Goal: Transaction & Acquisition: Purchase product/service

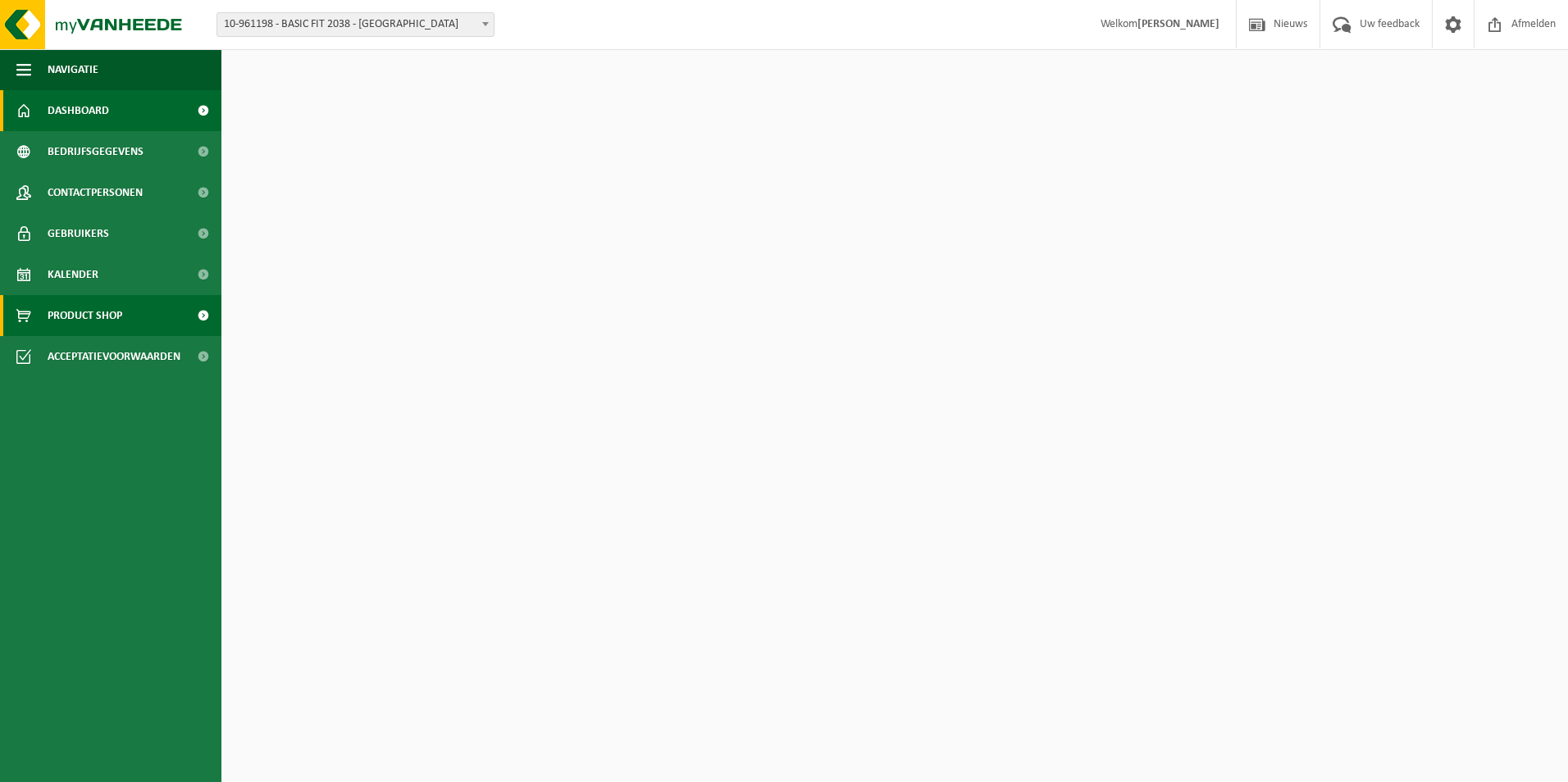
click at [140, 322] on link "Product Shop" at bounding box center [111, 315] width 222 height 41
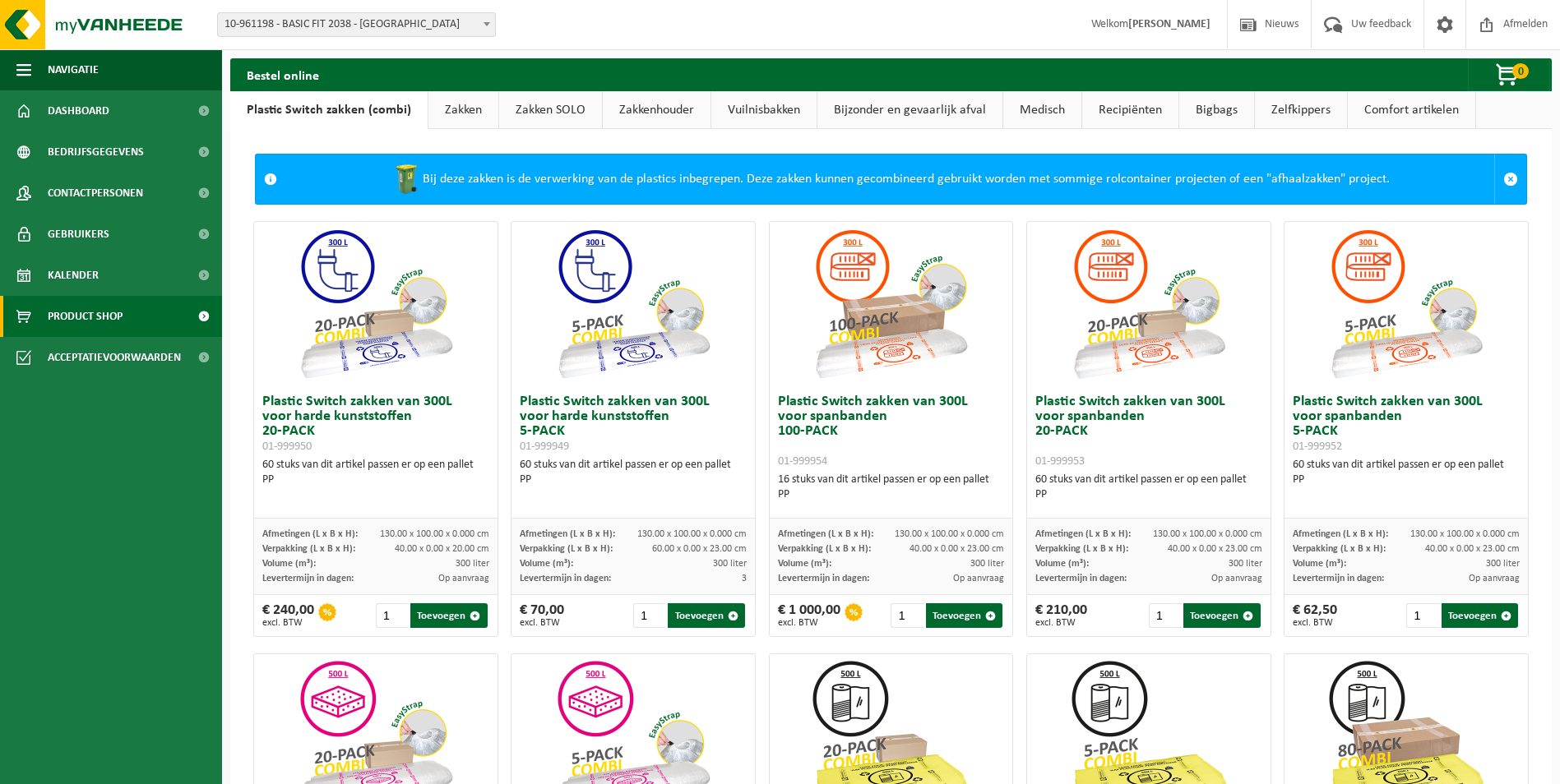
click at [462, 112] on link "Zakken" at bounding box center [463, 109] width 70 height 38
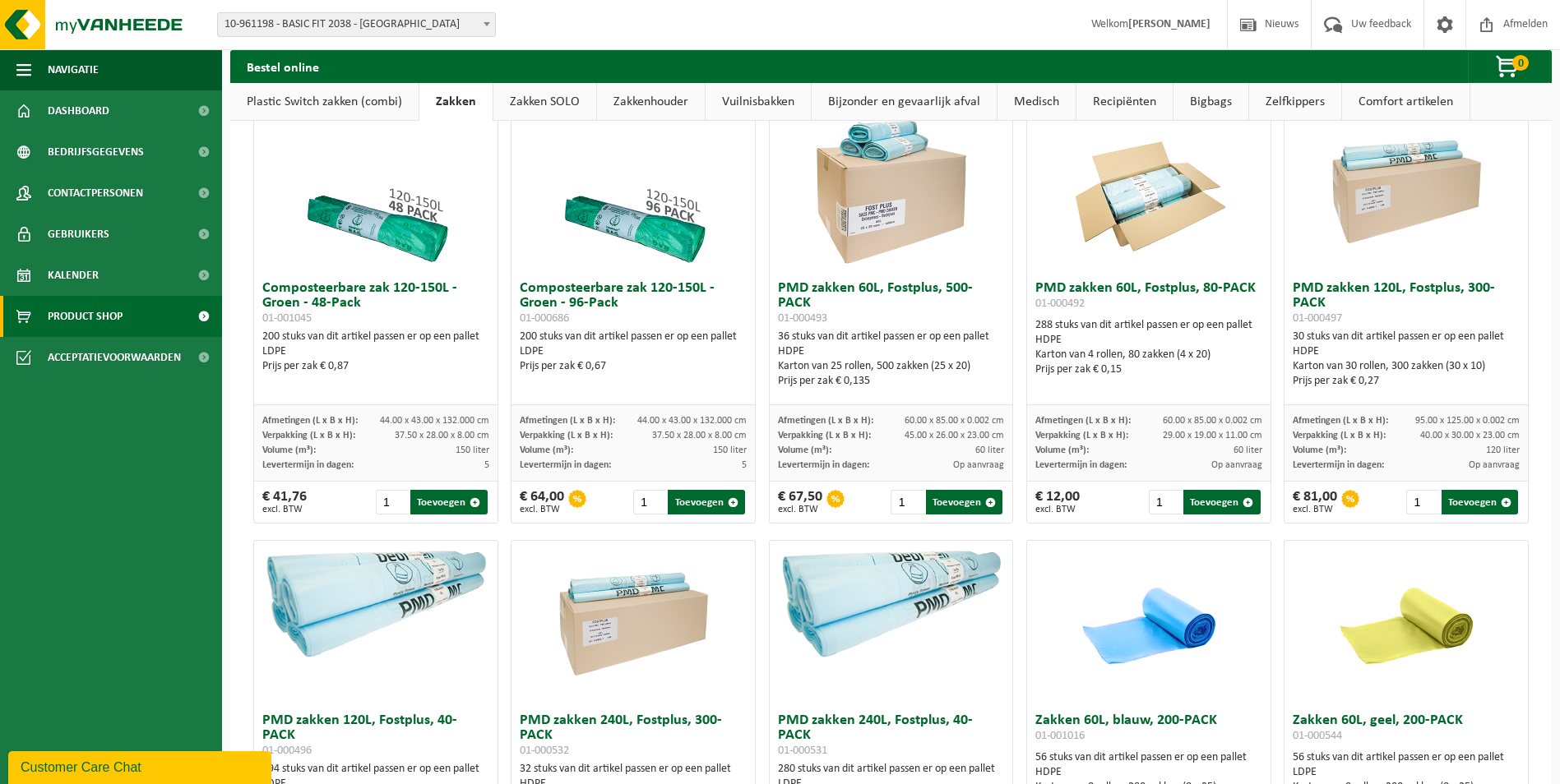
scroll to position [986, 0]
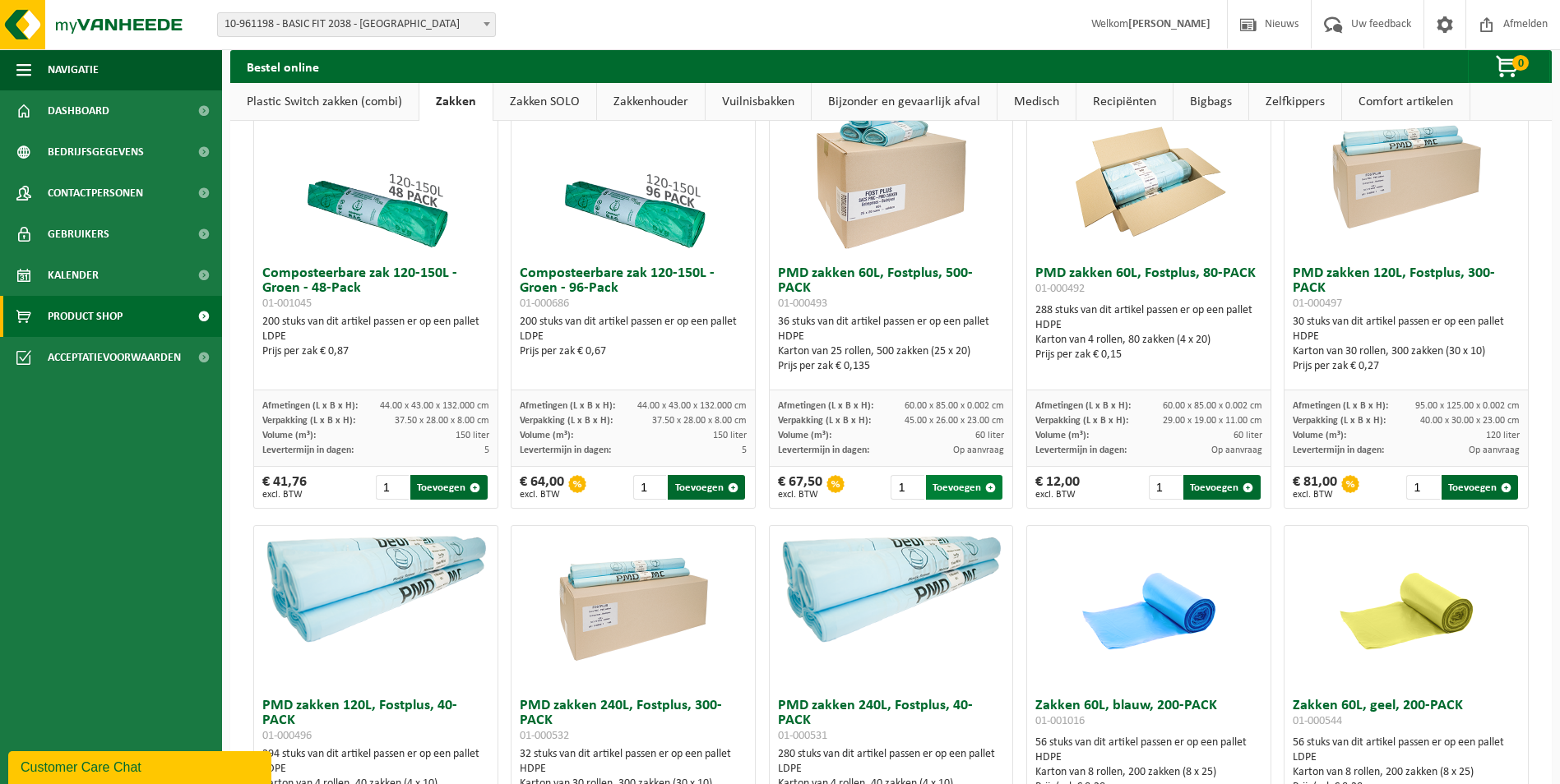
click at [956, 494] on button "Toevoegen" at bounding box center [964, 488] width 77 height 25
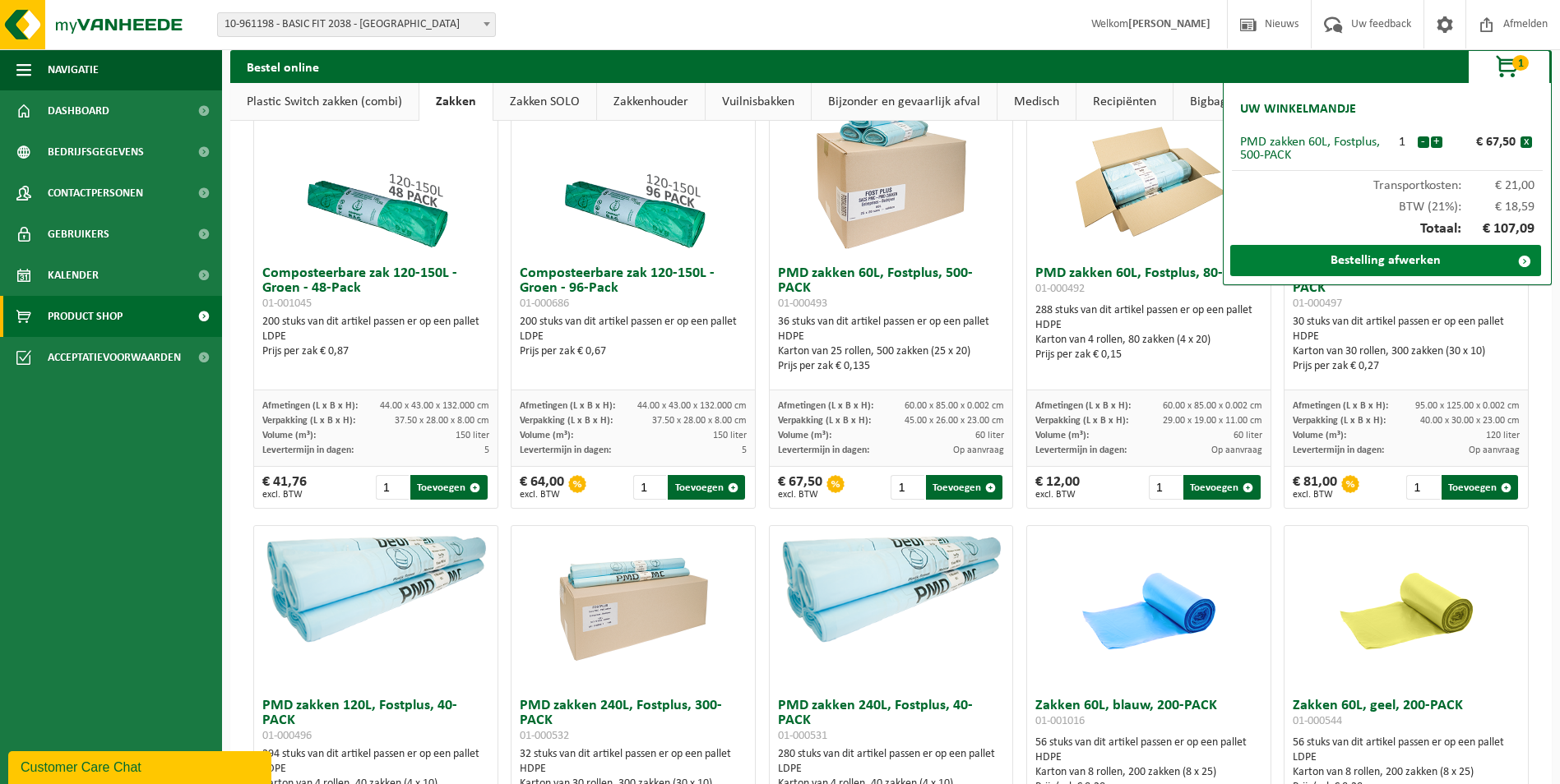
click at [1281, 262] on link "Bestelling afwerken" at bounding box center [1385, 260] width 311 height 31
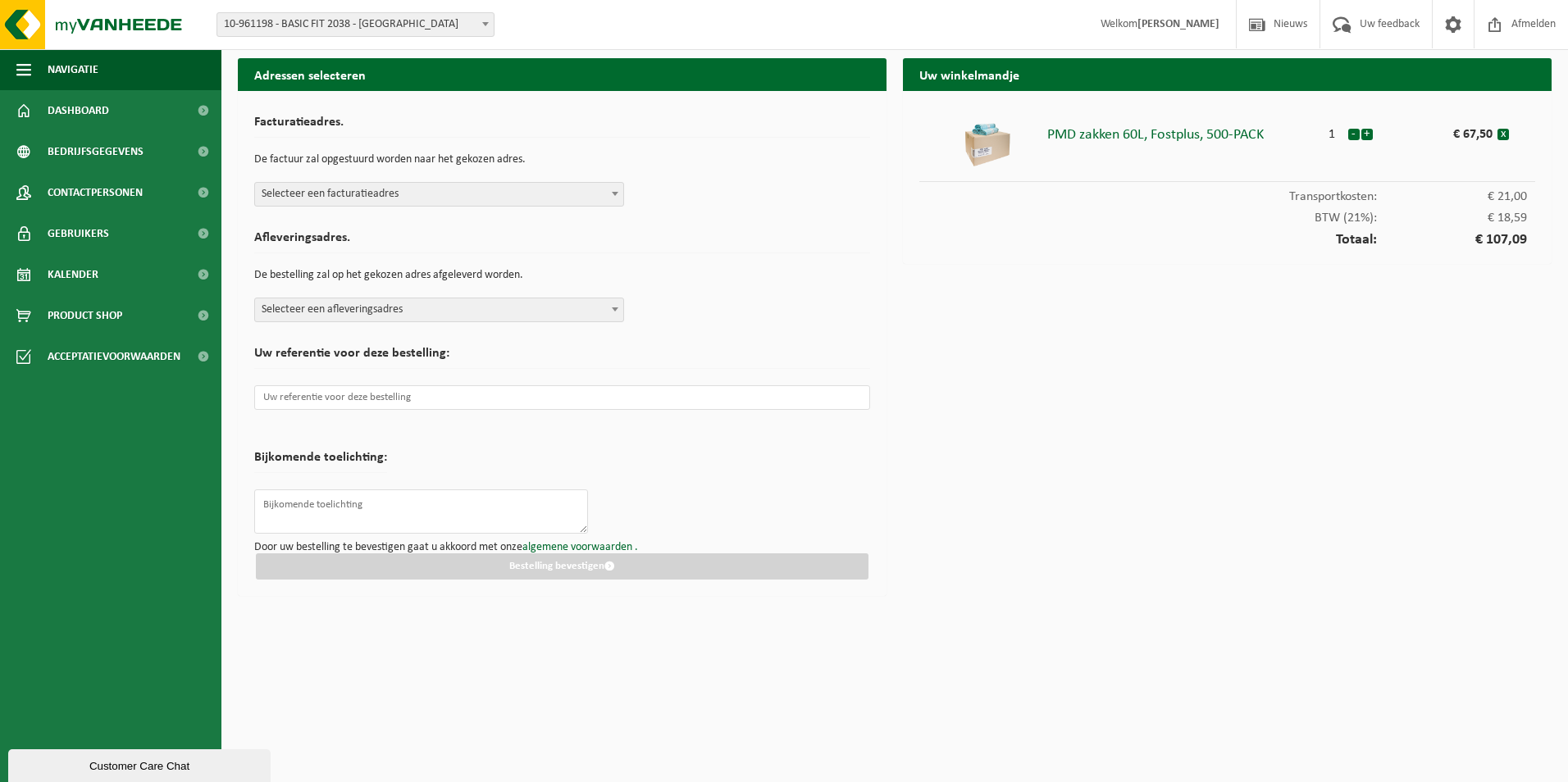
click at [430, 196] on span "Selecteer een facturatieadres" at bounding box center [439, 194] width 368 height 23
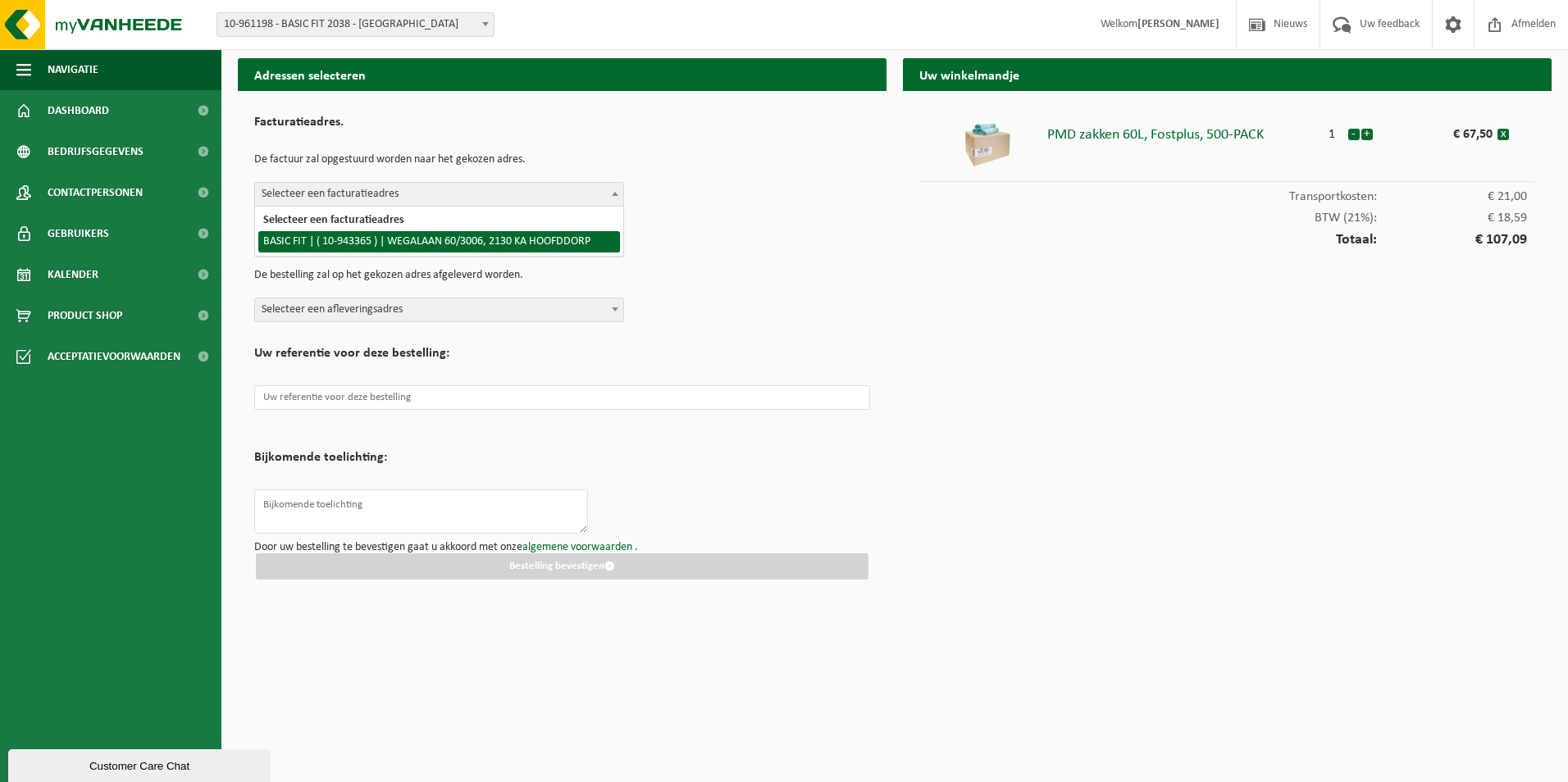
select select "140248"
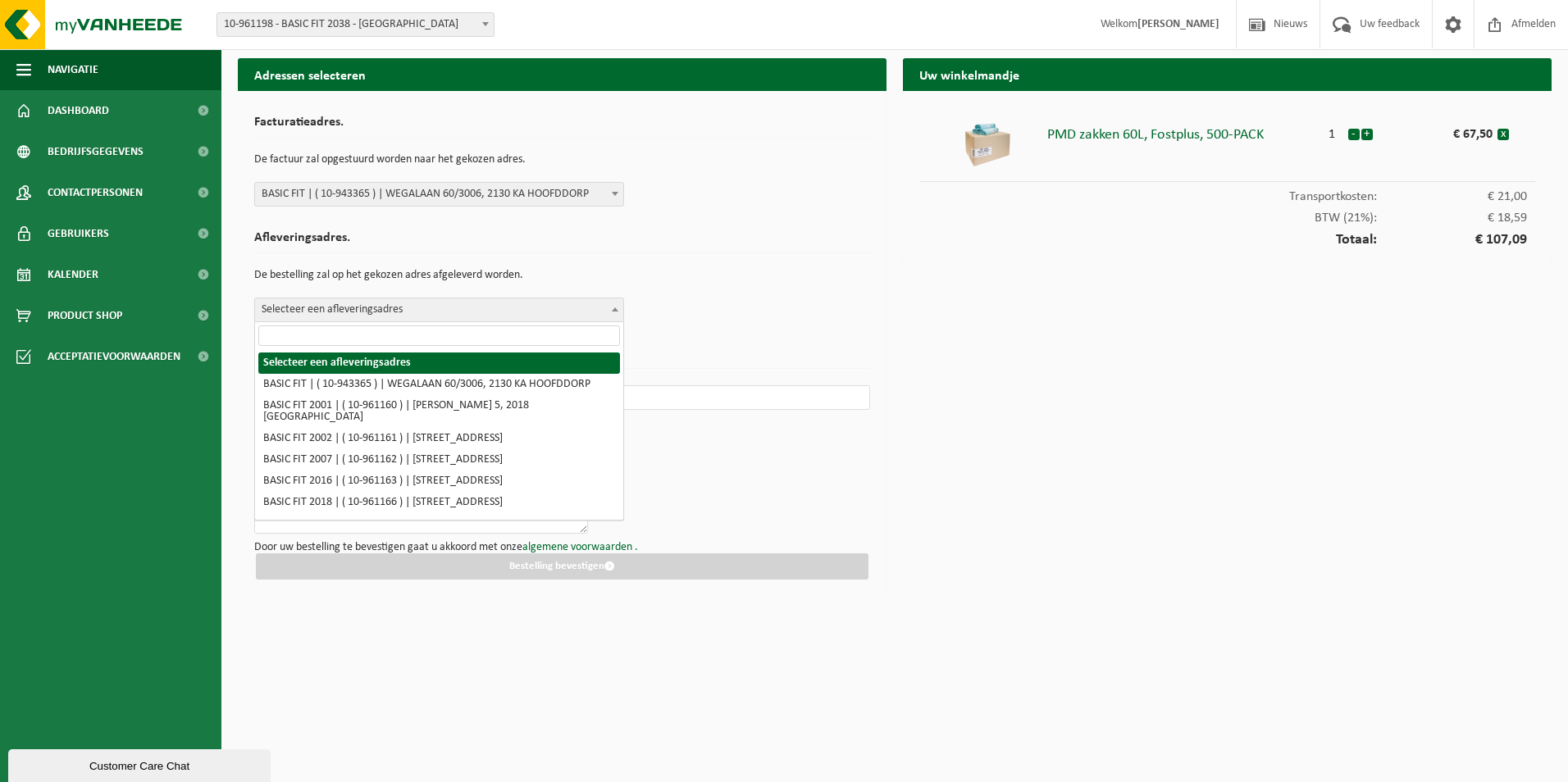
click at [452, 303] on span "Selecteer een afleveringsadres" at bounding box center [439, 310] width 368 height 23
type input "2"
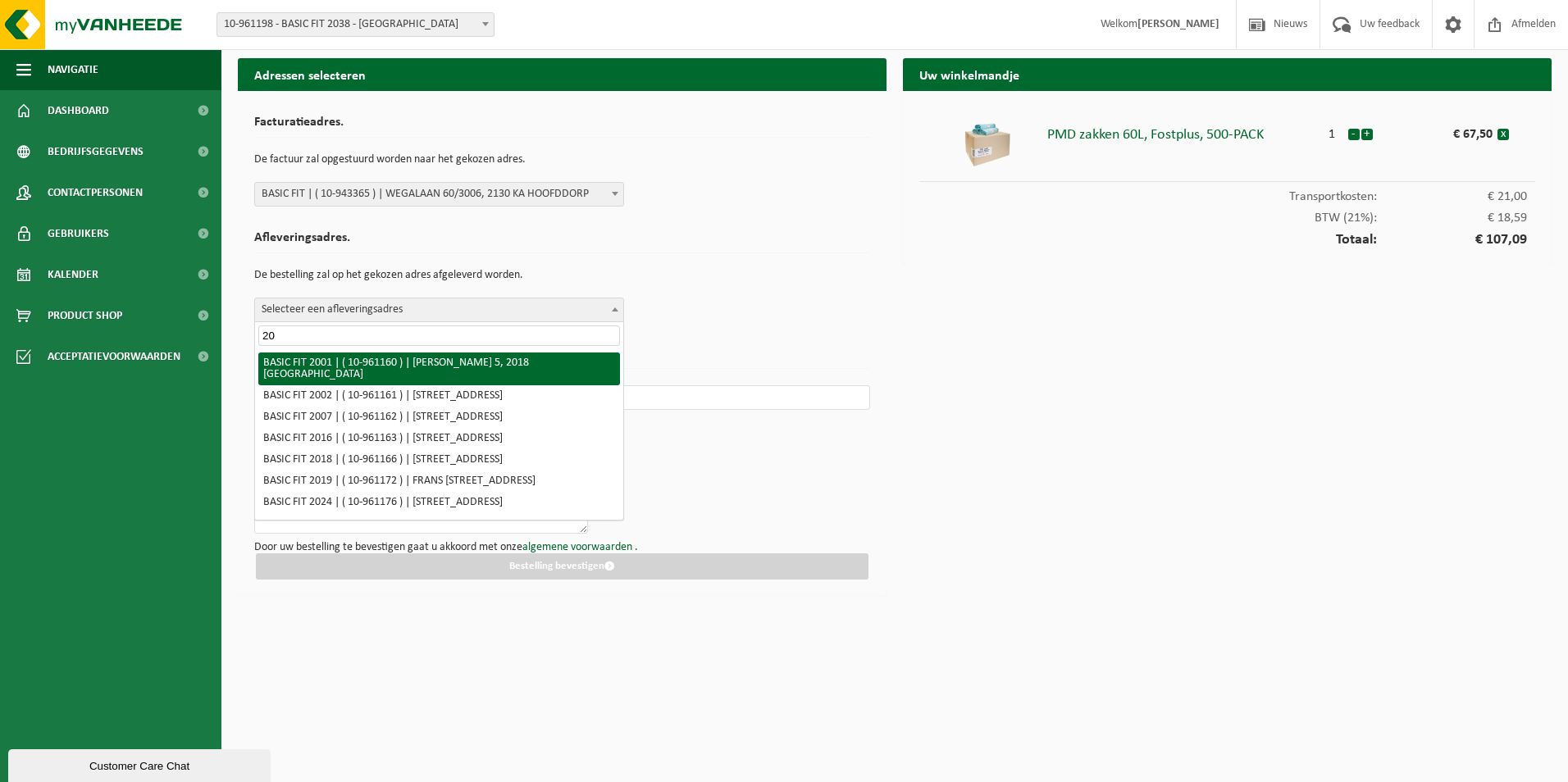
type input "2"
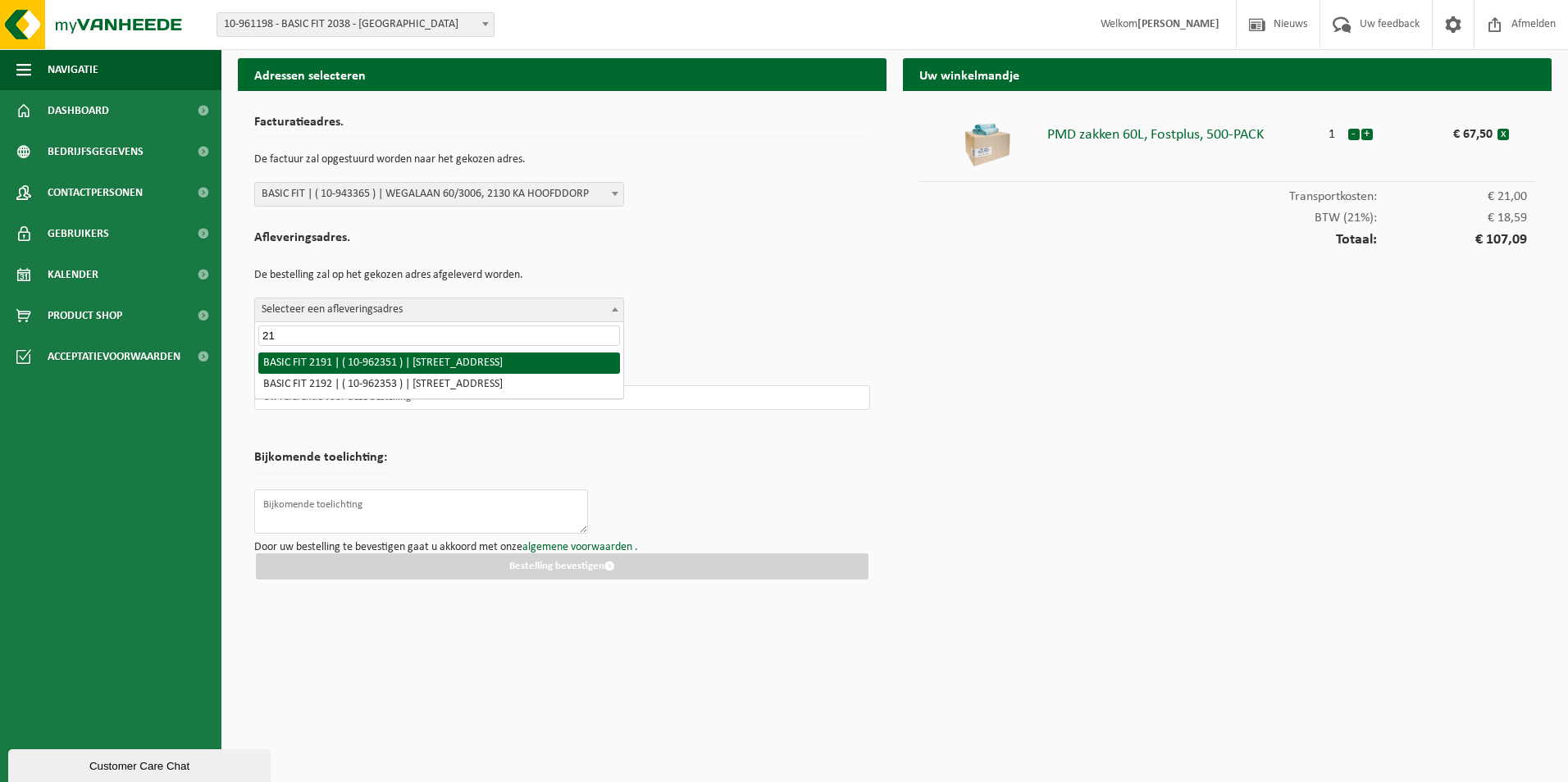
type input "2"
type input "2133"
select select "150636"
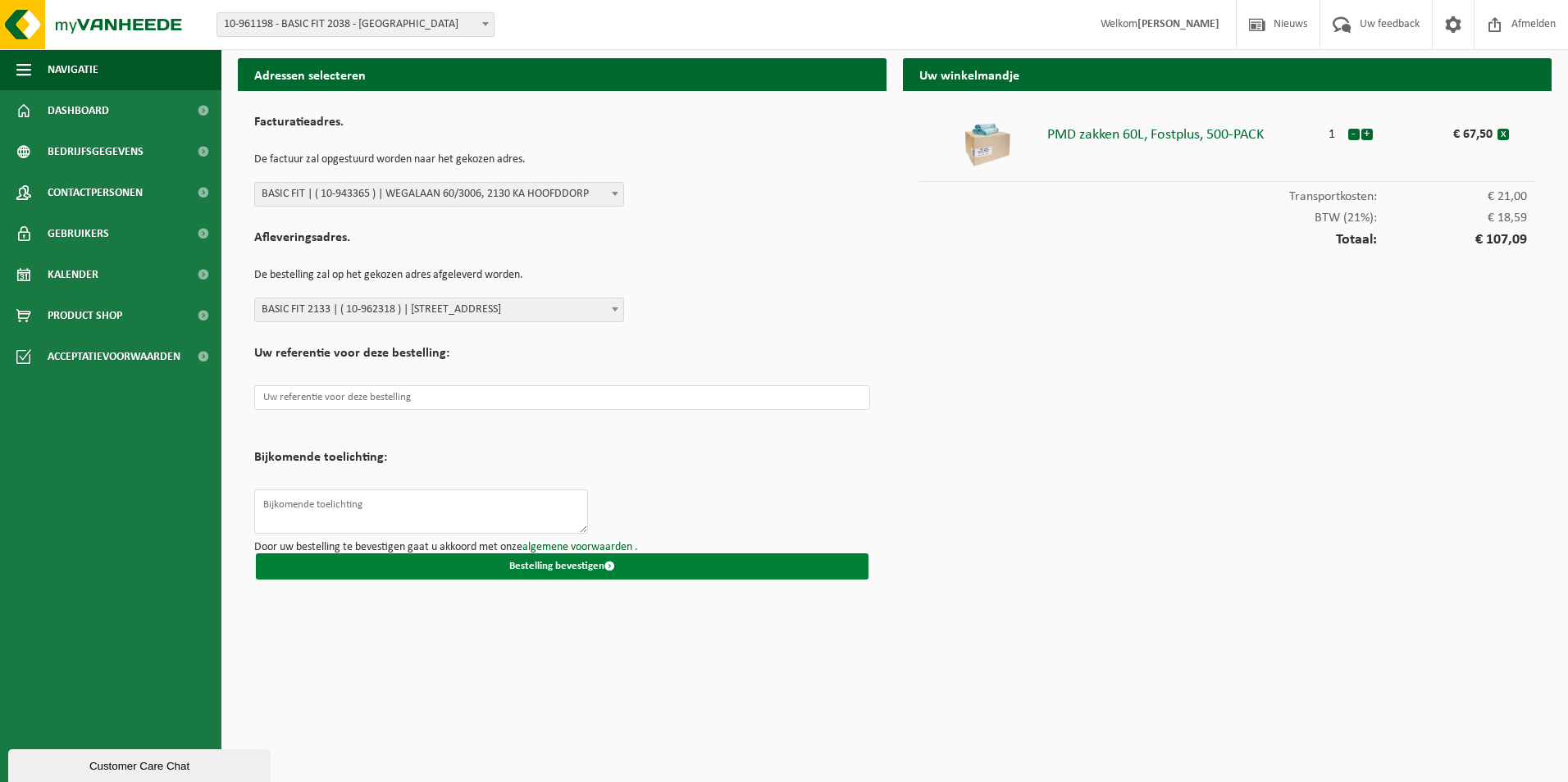
click at [525, 573] on button "Bestelling bevestigen" at bounding box center [562, 566] width 612 height 26
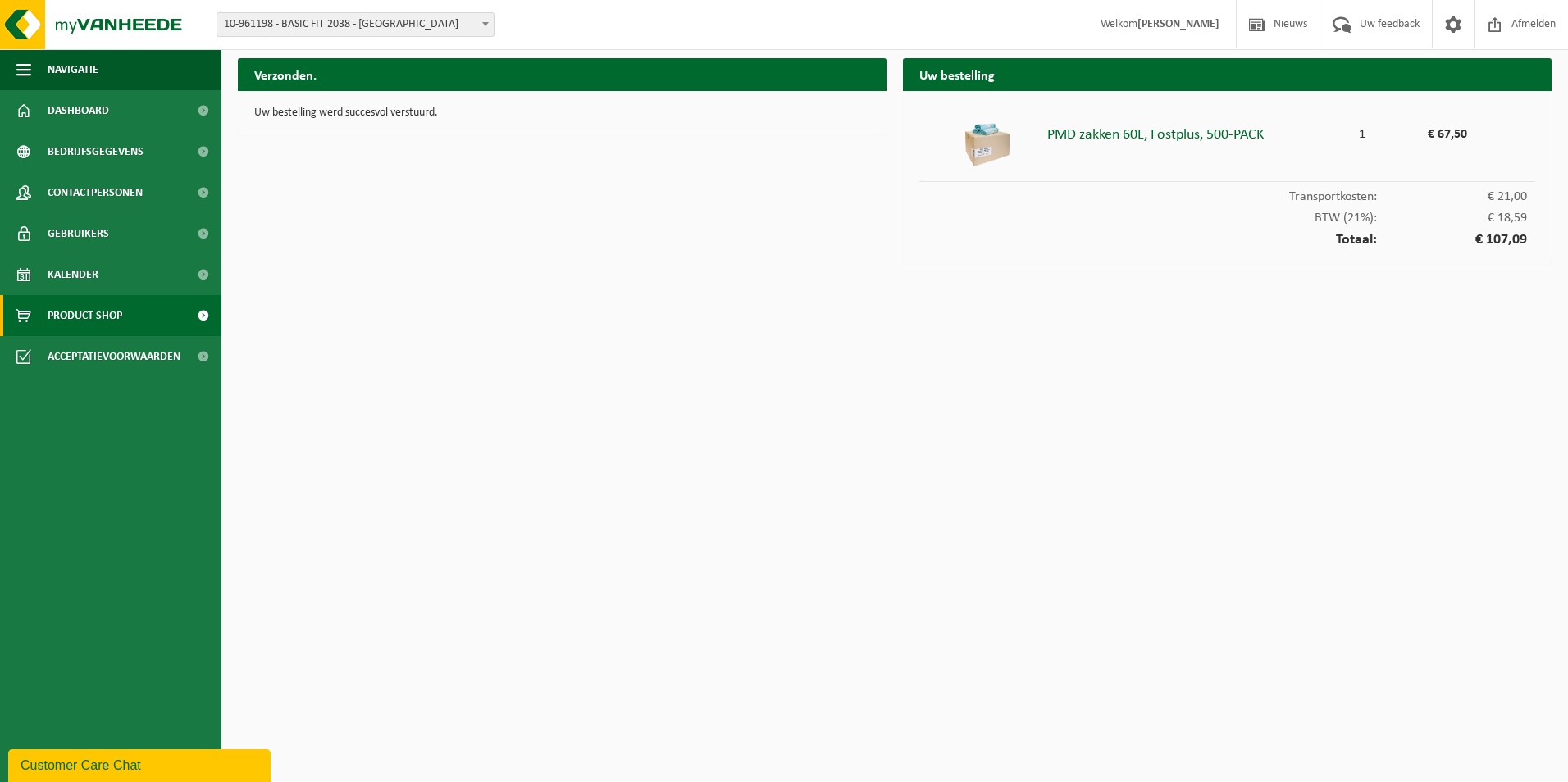
click at [182, 309] on link "Product Shop" at bounding box center [111, 315] width 222 height 41
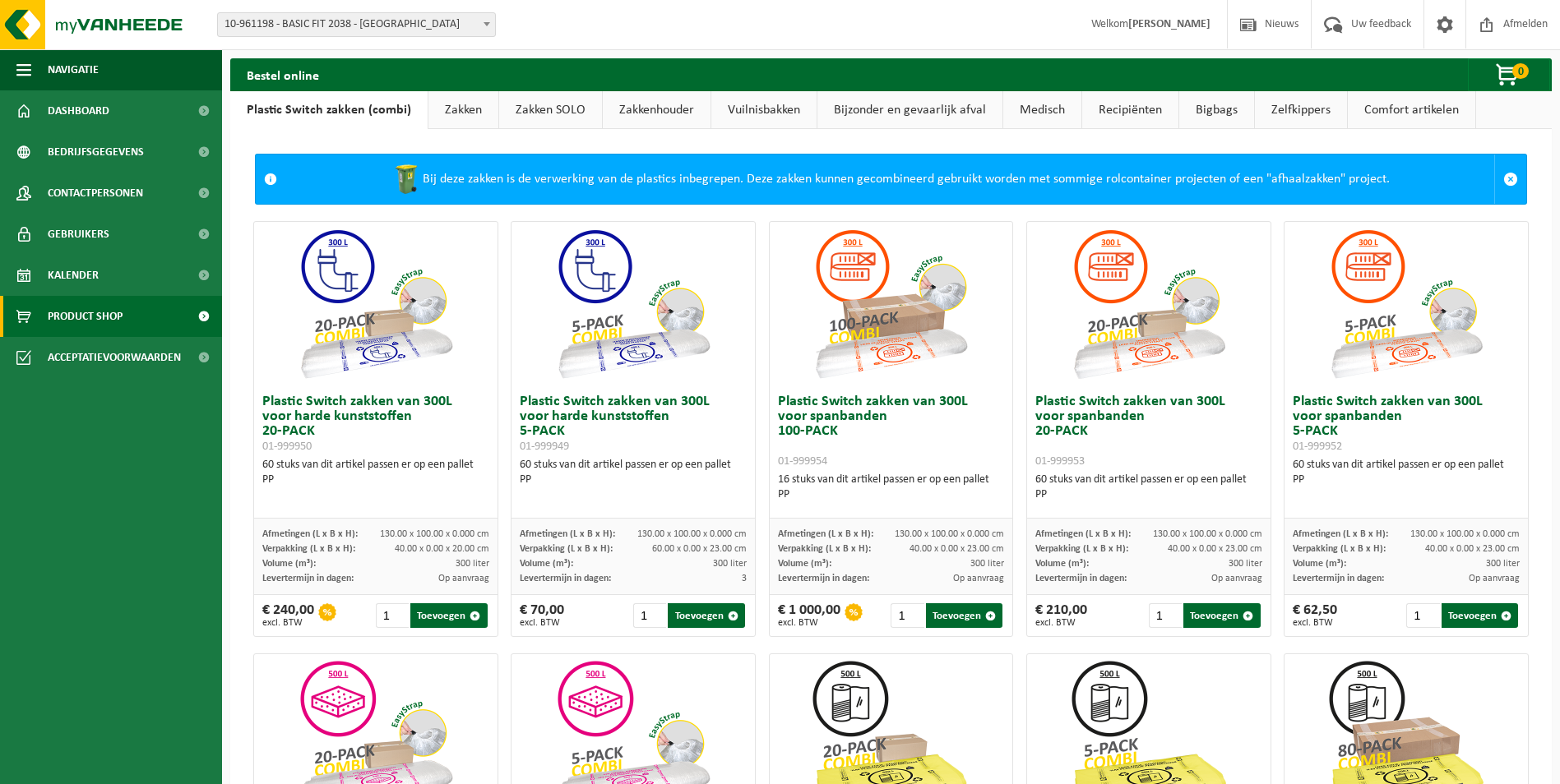
click at [470, 117] on link "Zakken" at bounding box center [463, 109] width 70 height 38
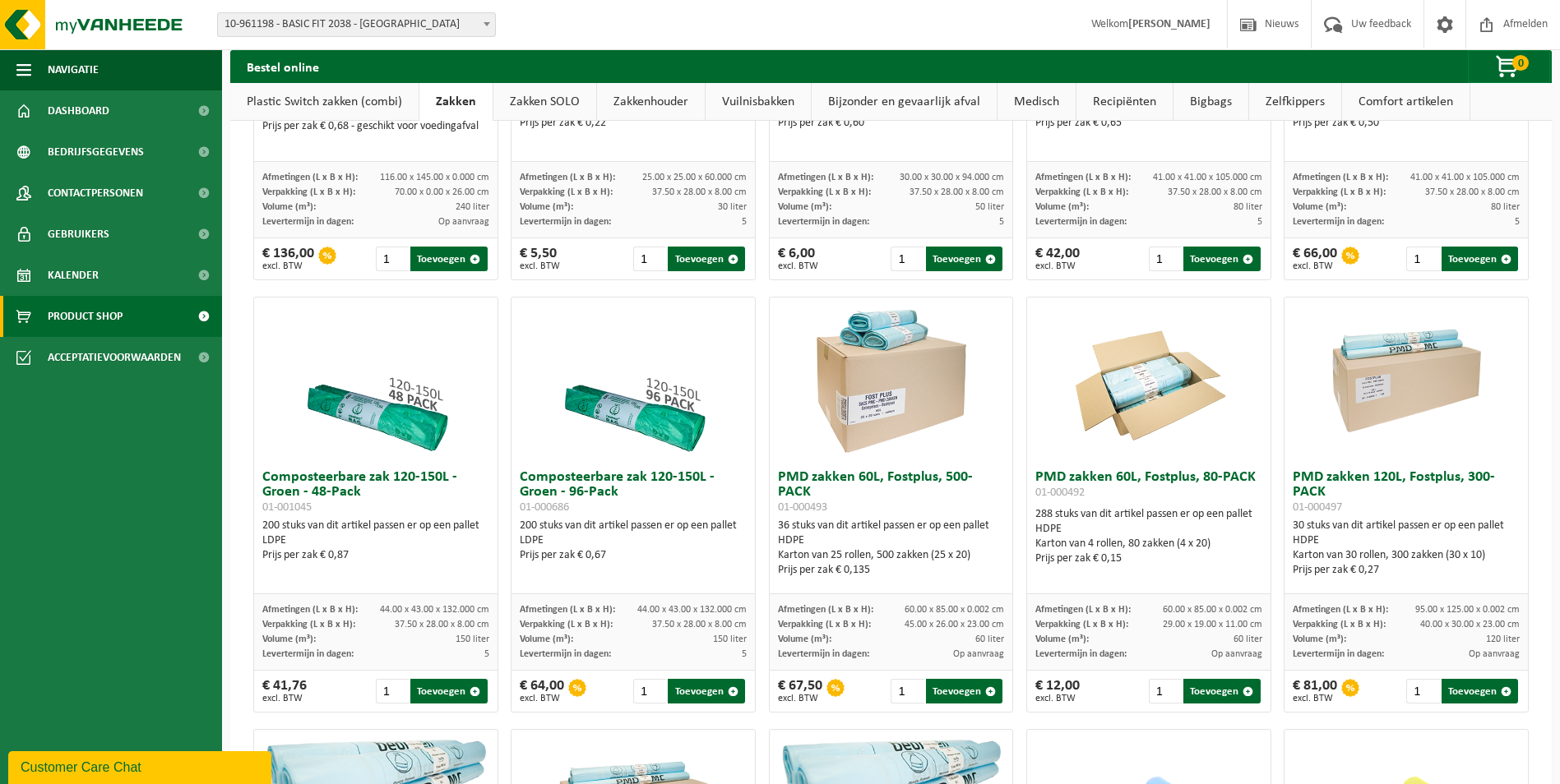
scroll to position [1068, 0]
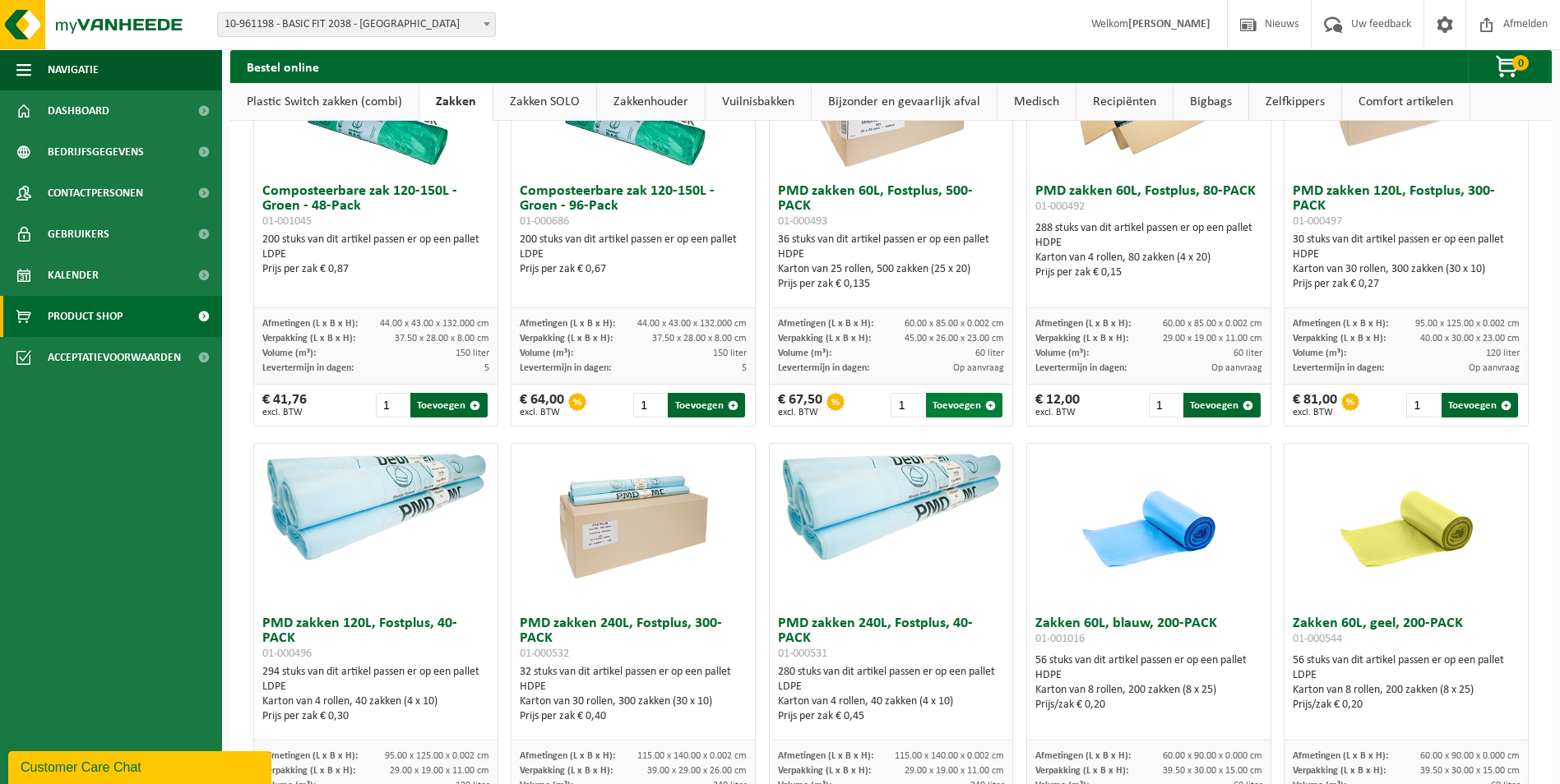
click at [971, 406] on button "Toevoegen" at bounding box center [964, 405] width 77 height 25
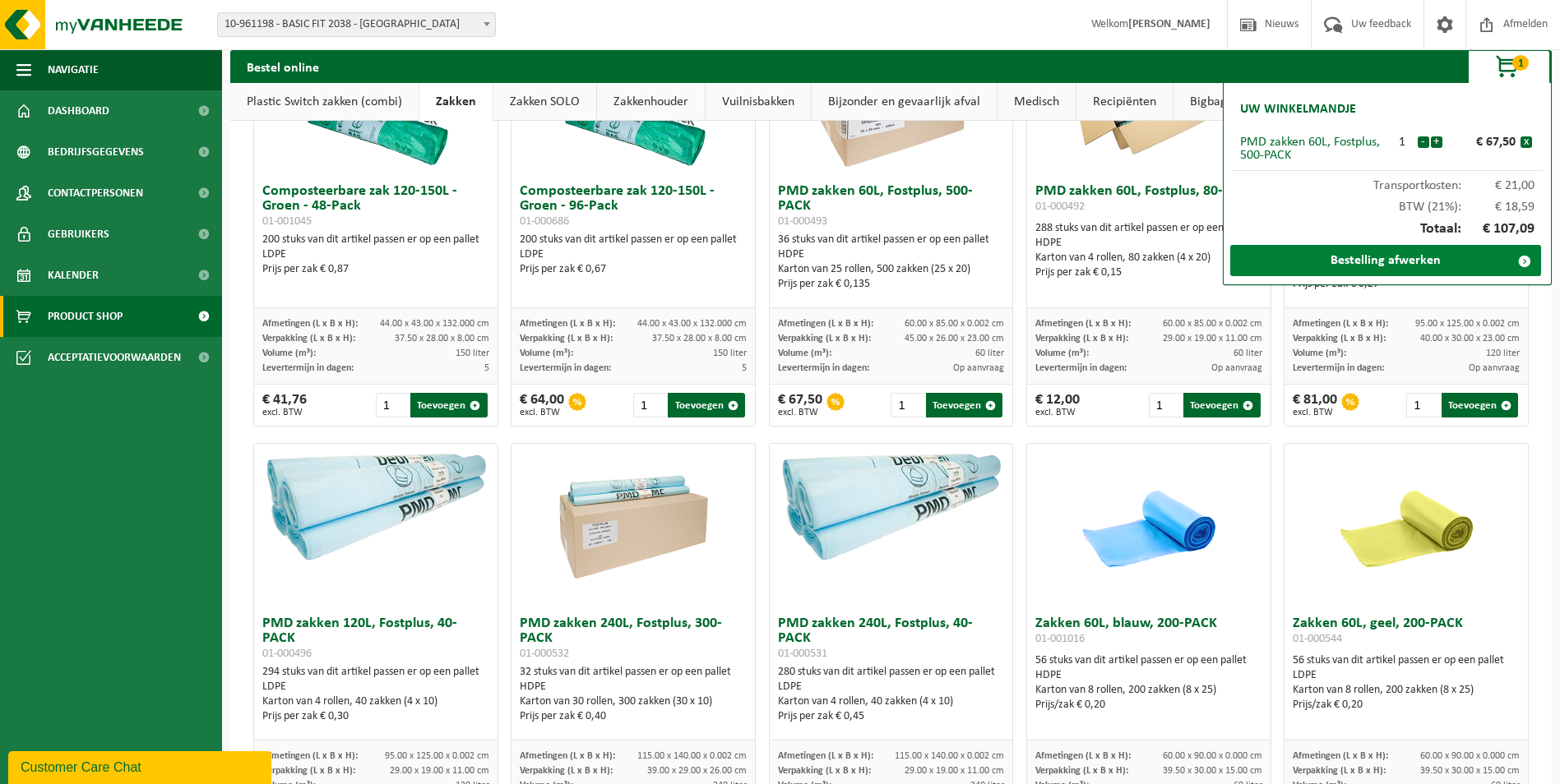
click at [1393, 265] on link "Bestelling afwerken" at bounding box center [1385, 260] width 311 height 31
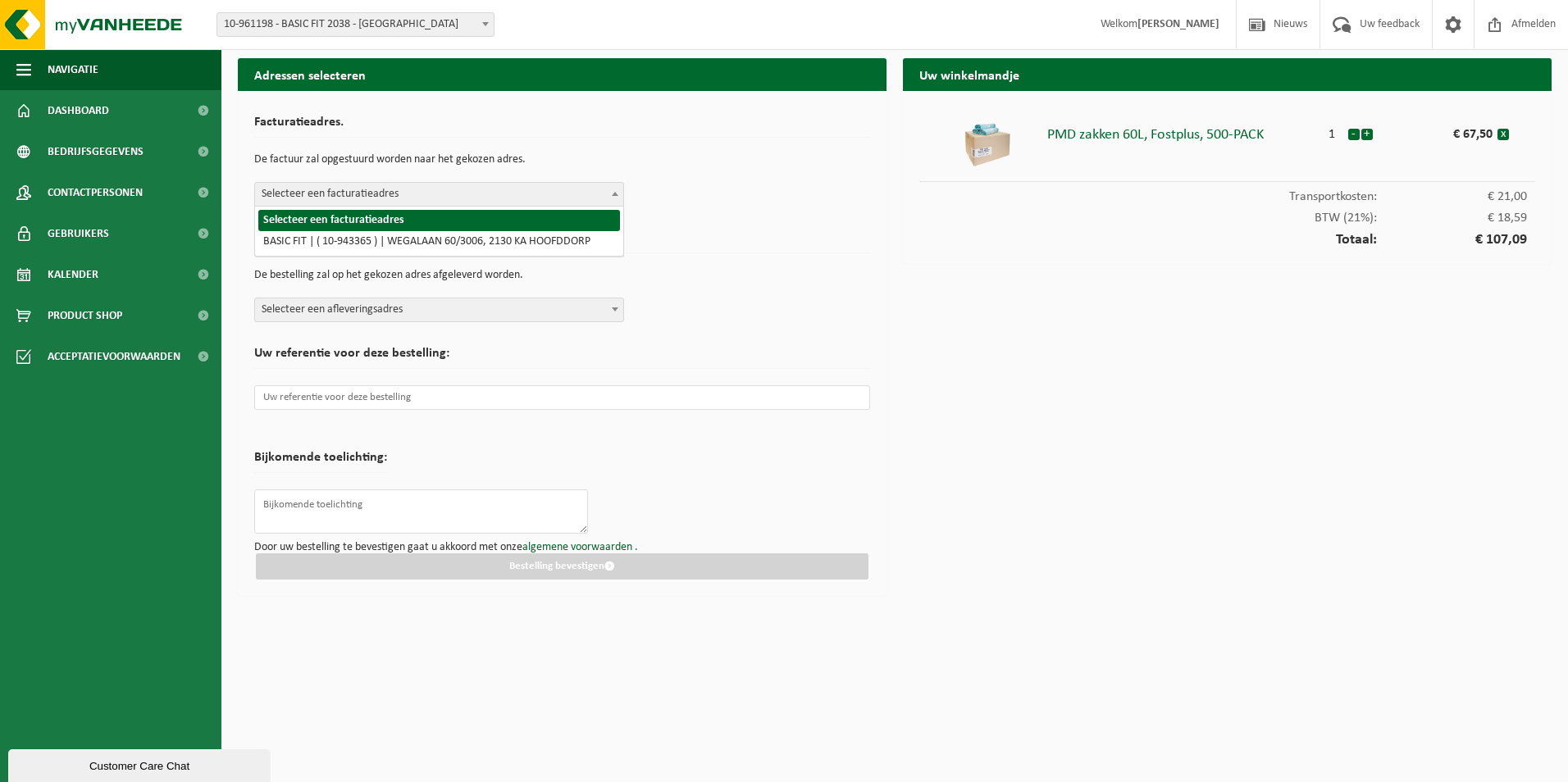
click at [424, 205] on span "Selecteer een facturatieadres" at bounding box center [439, 194] width 368 height 23
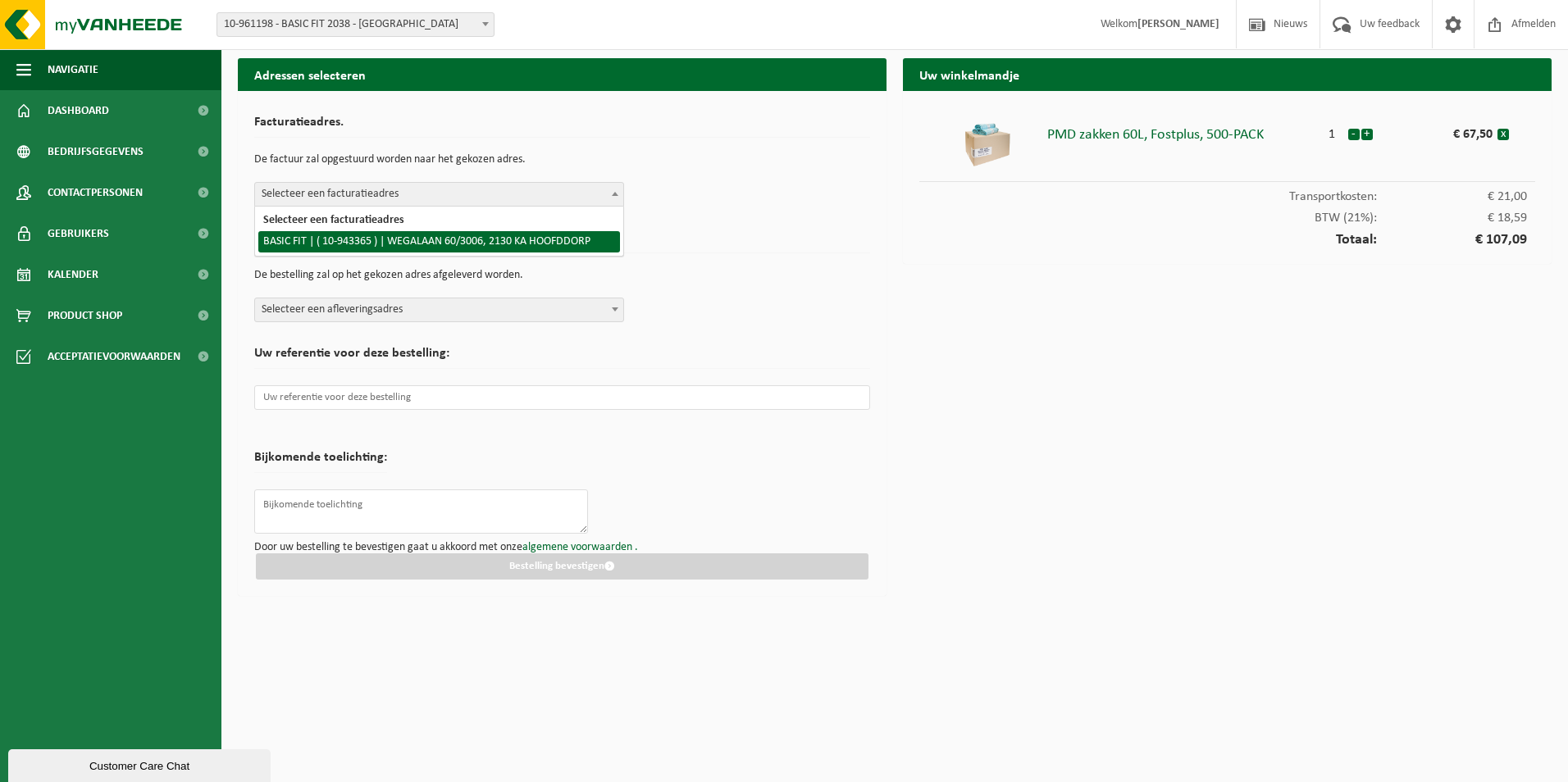
select select "140248"
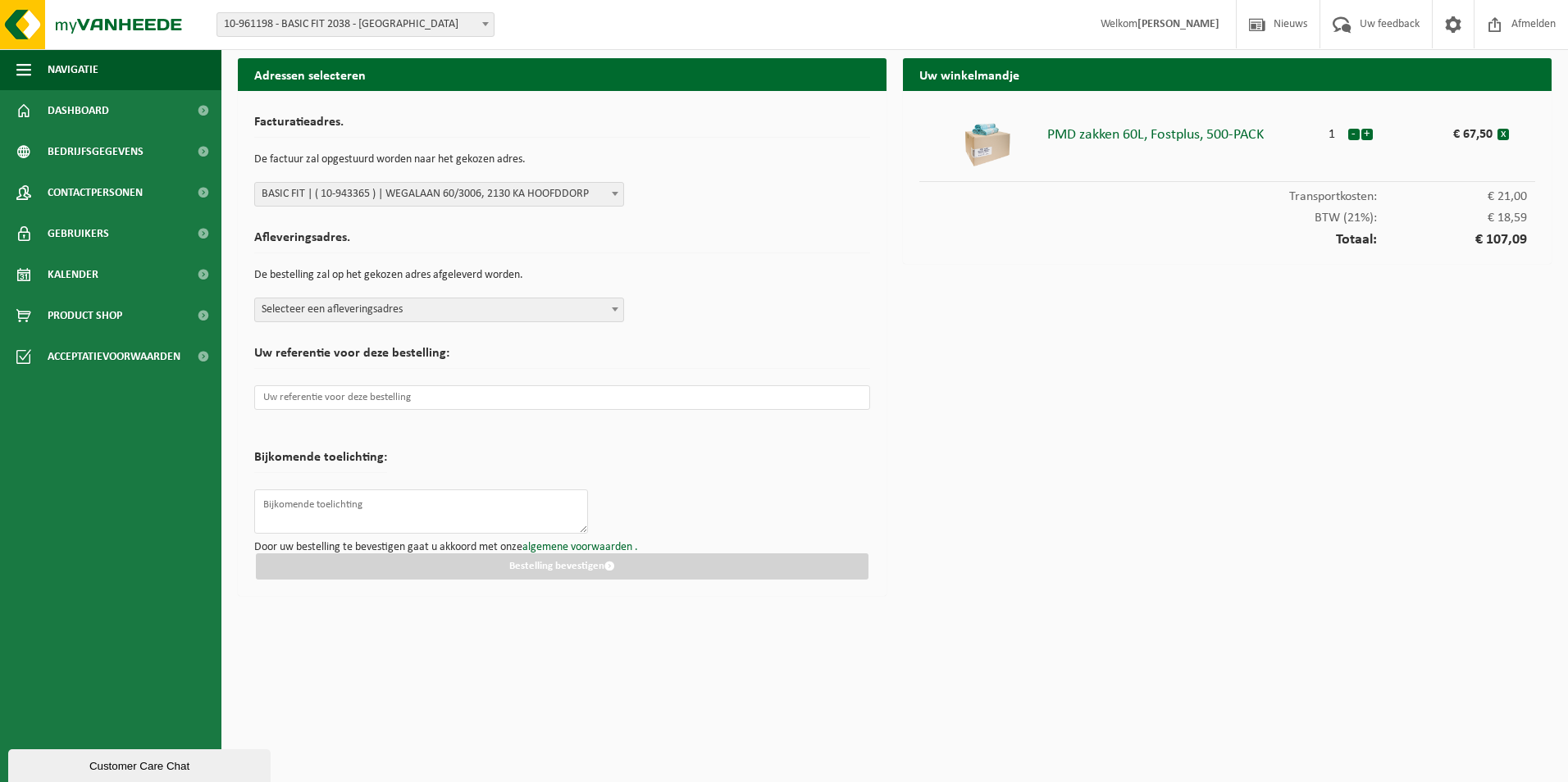
click at [458, 310] on span "Selecteer een afleveringsadres" at bounding box center [439, 310] width 368 height 23
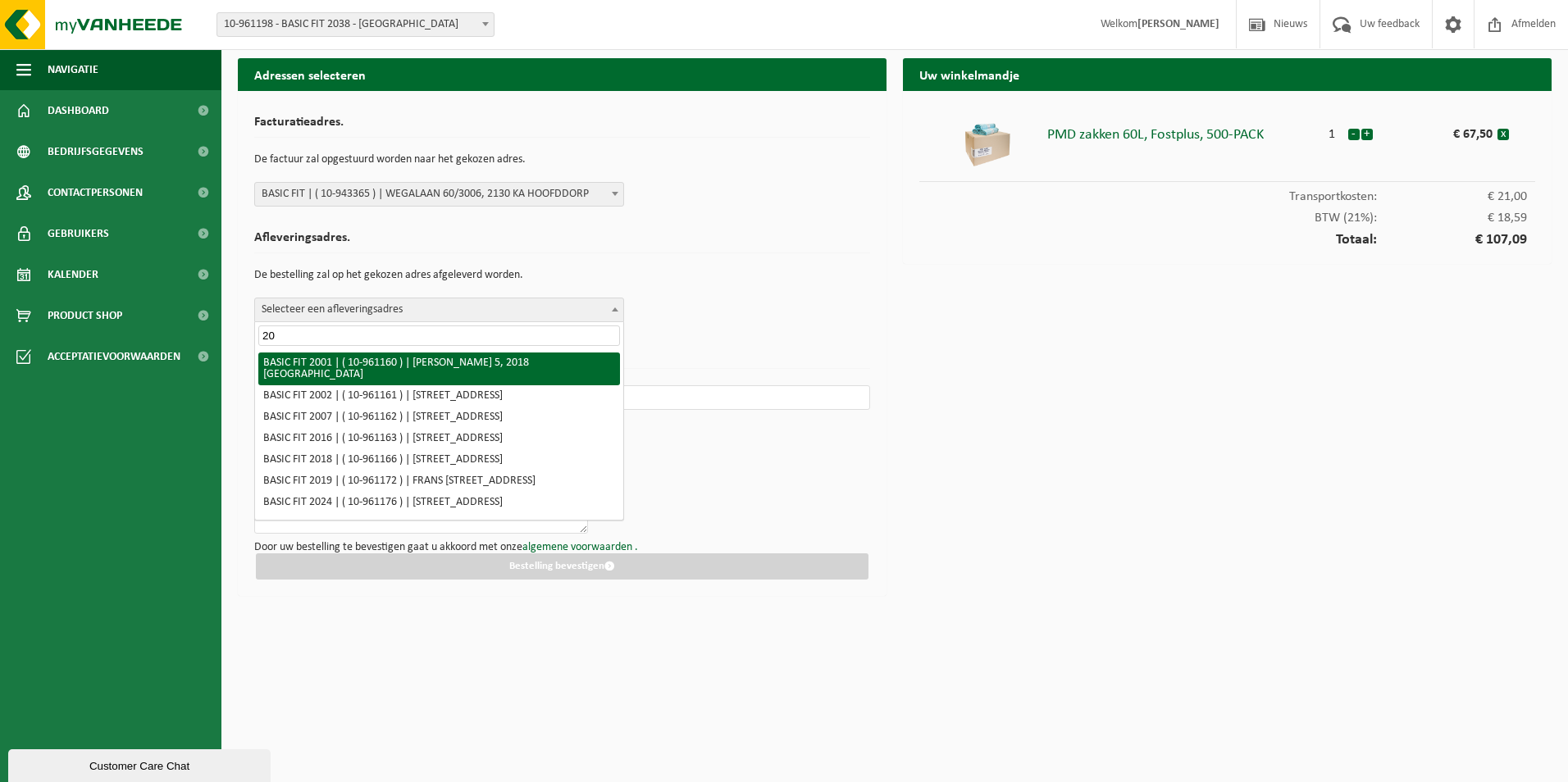
type input "2"
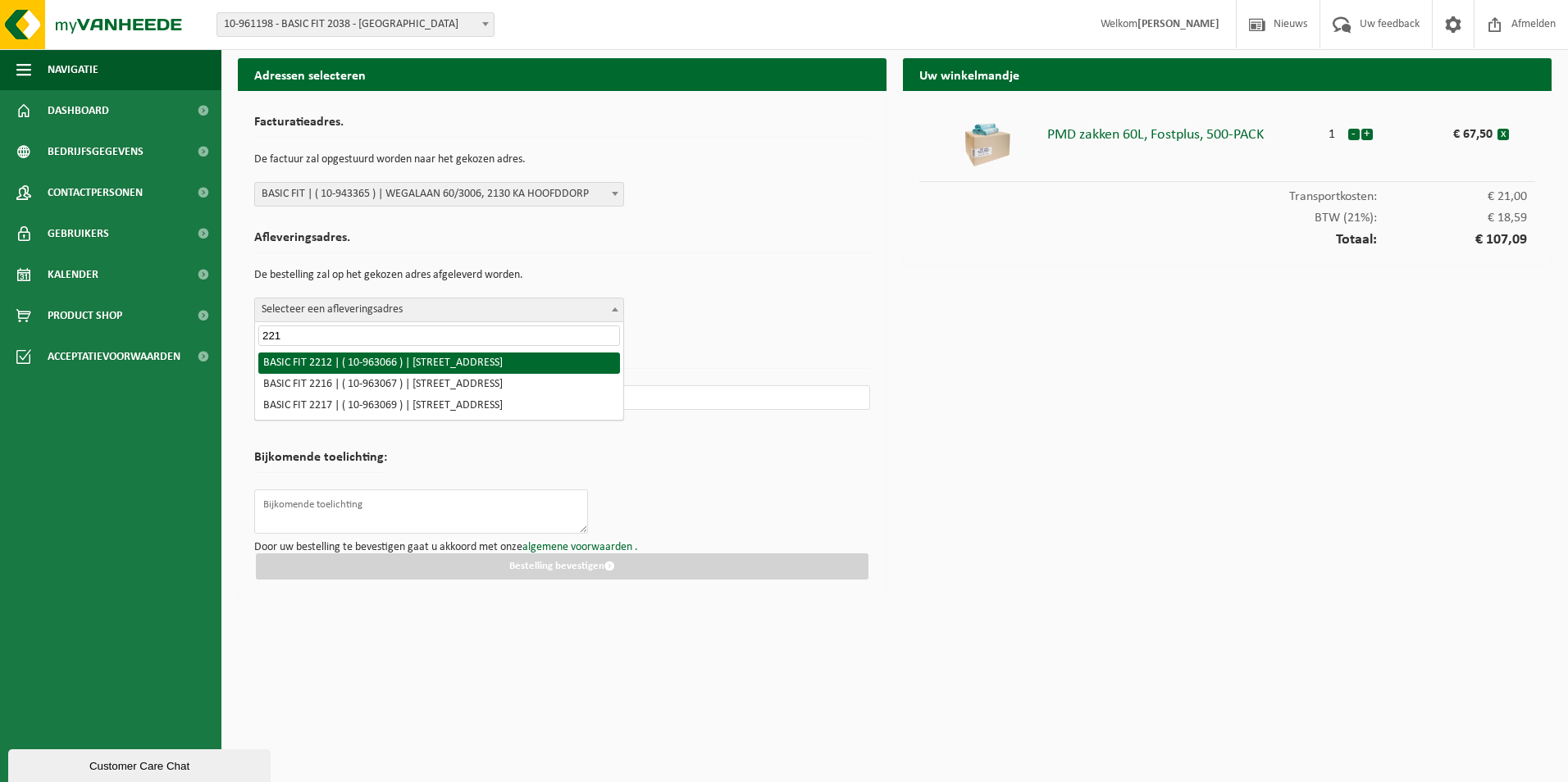
type input "2214"
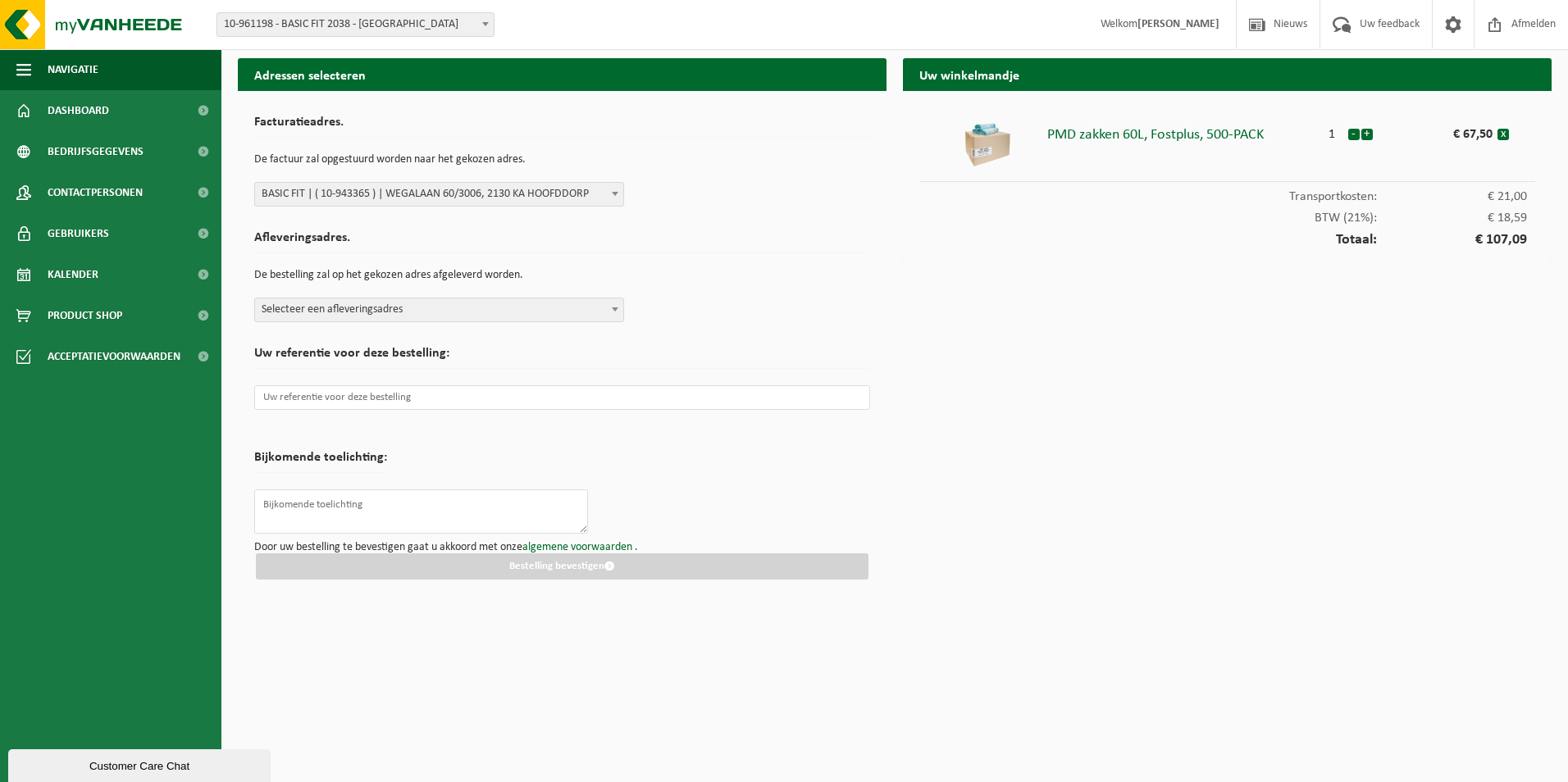
click at [707, 295] on div "Afleveringsadres. De bestelling zal op het gekozen adres afgeleverd worden. Sel…" at bounding box center [562, 272] width 616 height 99
